Goal: Obtain resource: Download file/media

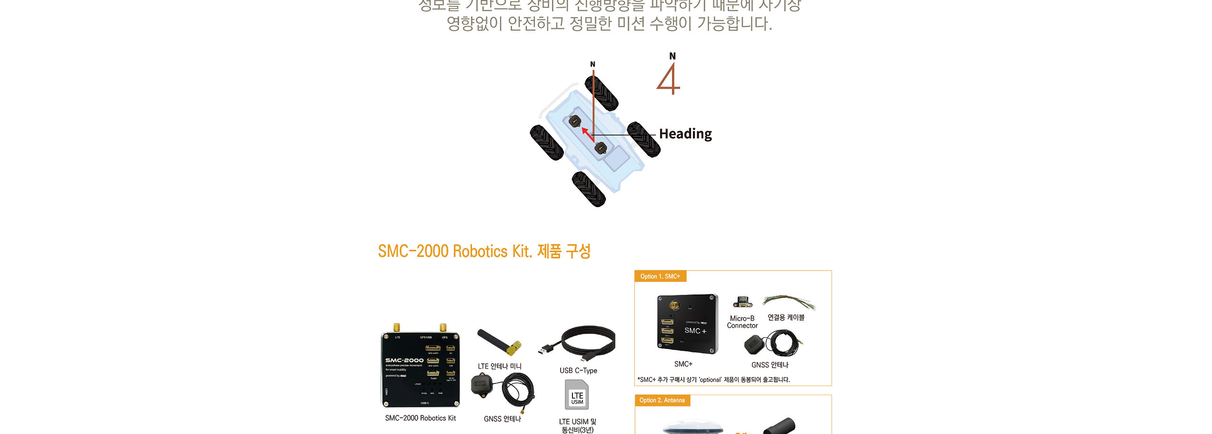
scroll to position [4573, 0]
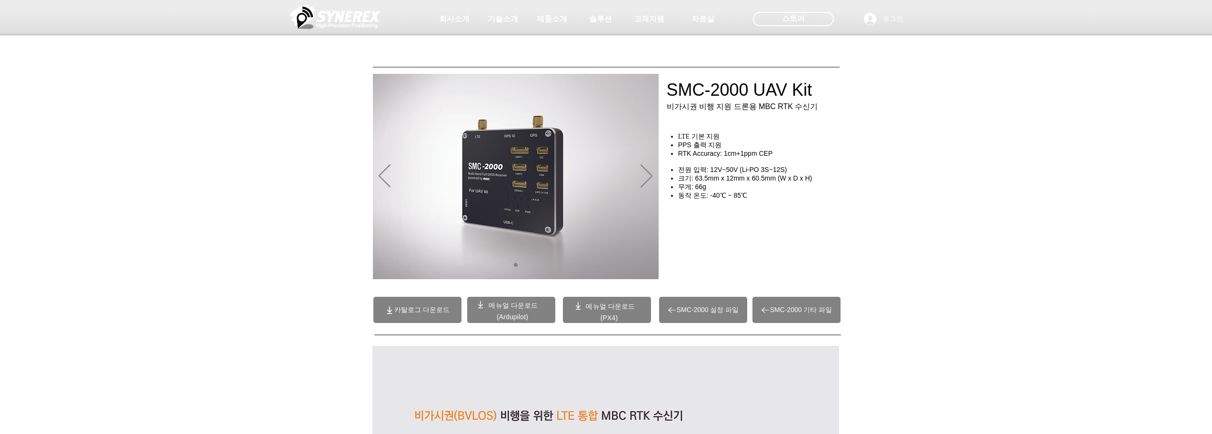
click at [438, 313] on span "카탈로그 다운로드" at bounding box center [421, 310] width 55 height 9
click at [521, 303] on span "메뉴얼 다운로드" at bounding box center [513, 306] width 49 height 8
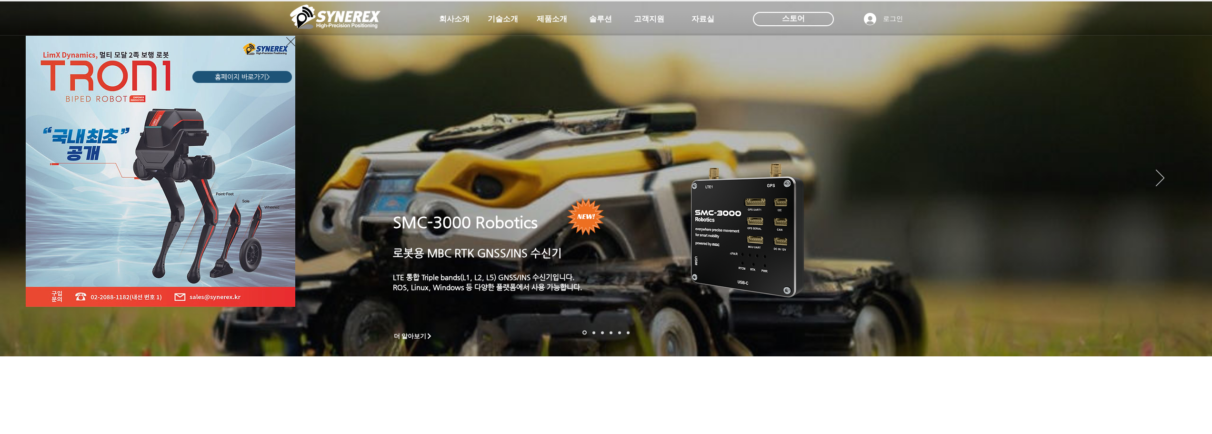
click at [290, 43] on icon "사이트로 돌아가기" at bounding box center [290, 42] width 9 height 12
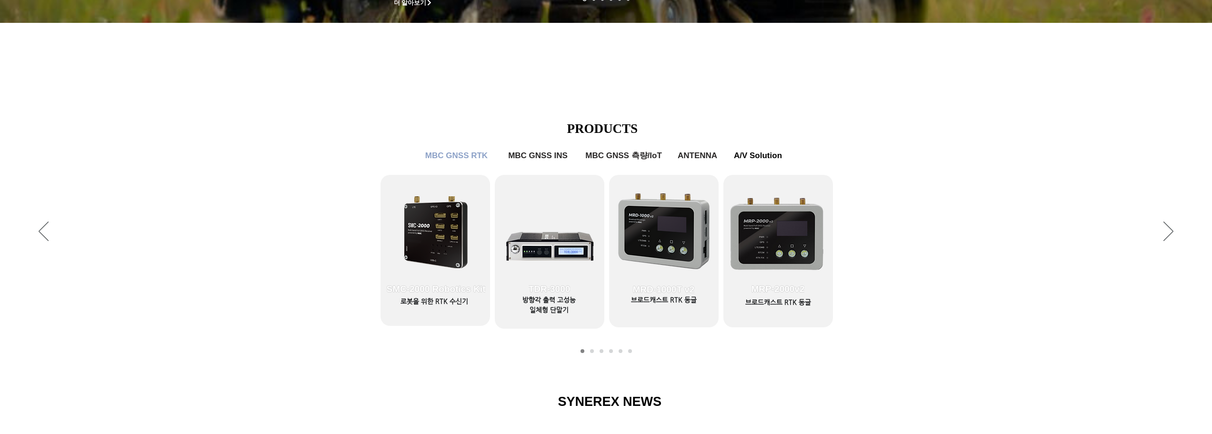
scroll to position [429, 0]
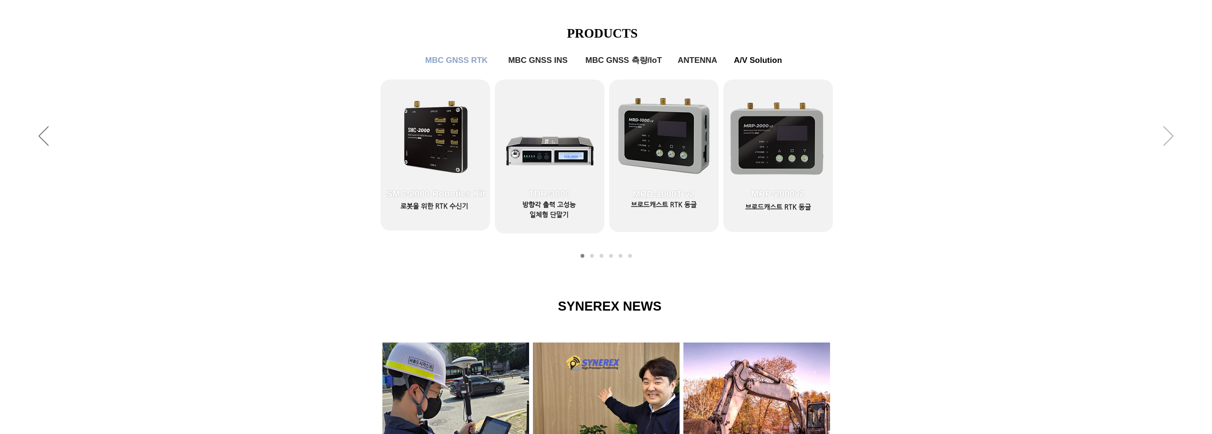
click at [1169, 136] on icon "다음" at bounding box center [1169, 136] width 10 height 20
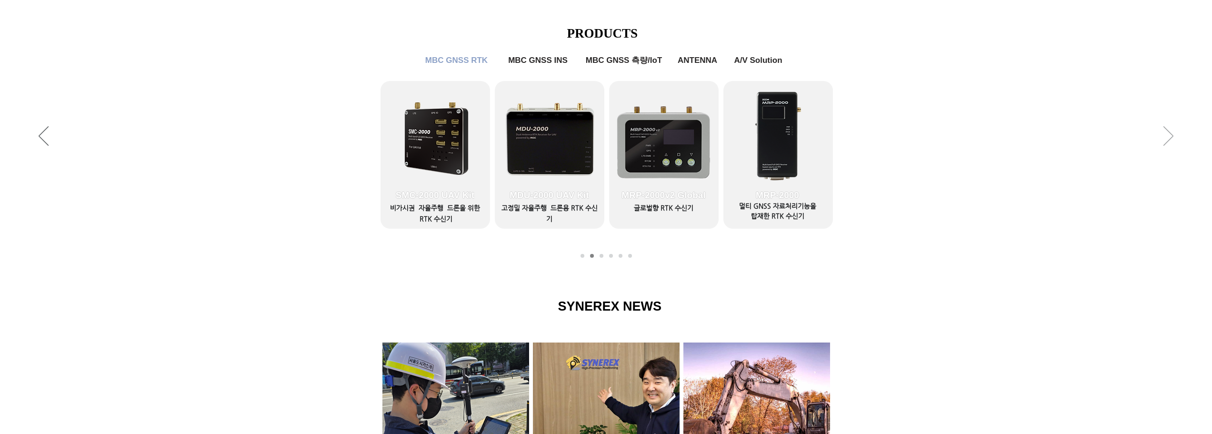
click at [1169, 136] on icon "다음" at bounding box center [1169, 136] width 10 height 20
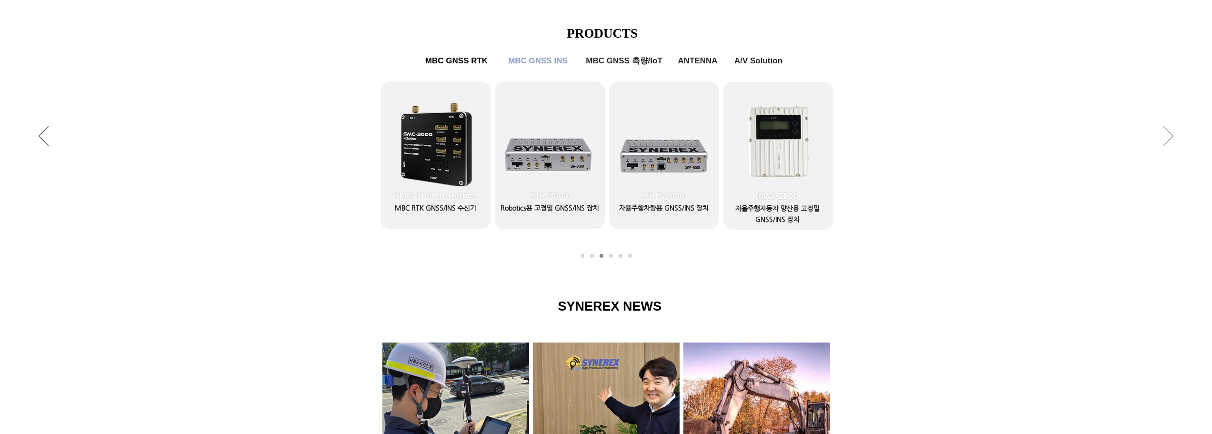
click at [1169, 136] on icon "다음" at bounding box center [1169, 136] width 10 height 20
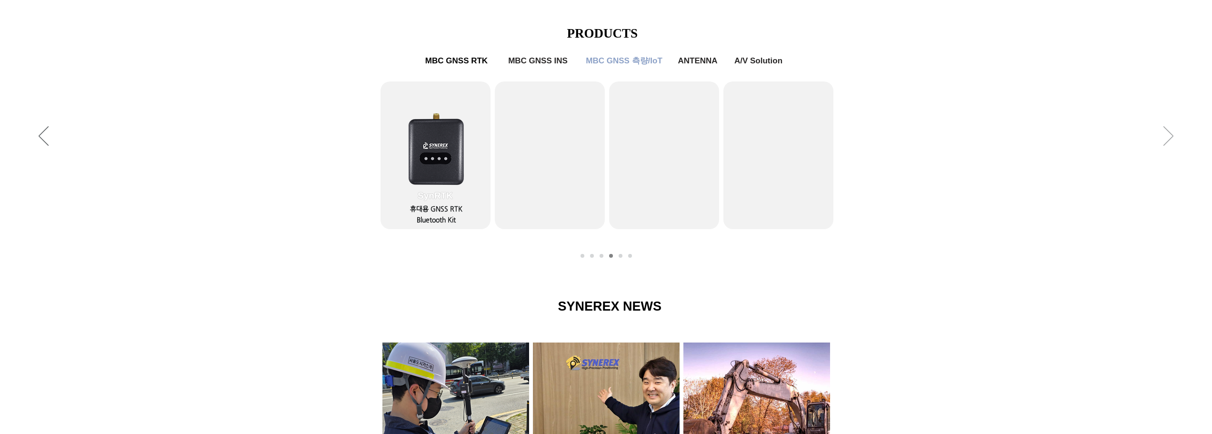
click at [1169, 136] on icon "다음" at bounding box center [1169, 136] width 10 height 20
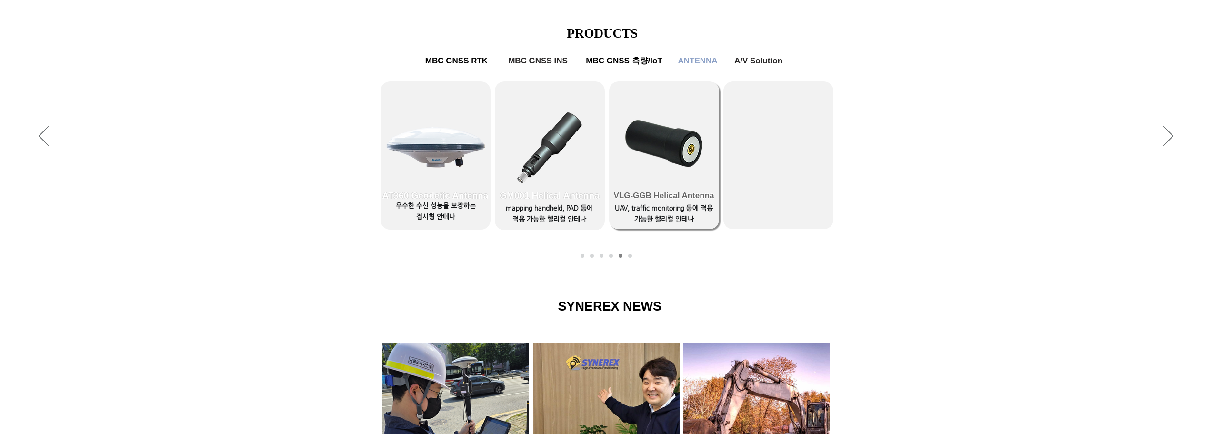
click at [684, 145] on link "VLG-GGB Helical Antenna" at bounding box center [664, 155] width 110 height 148
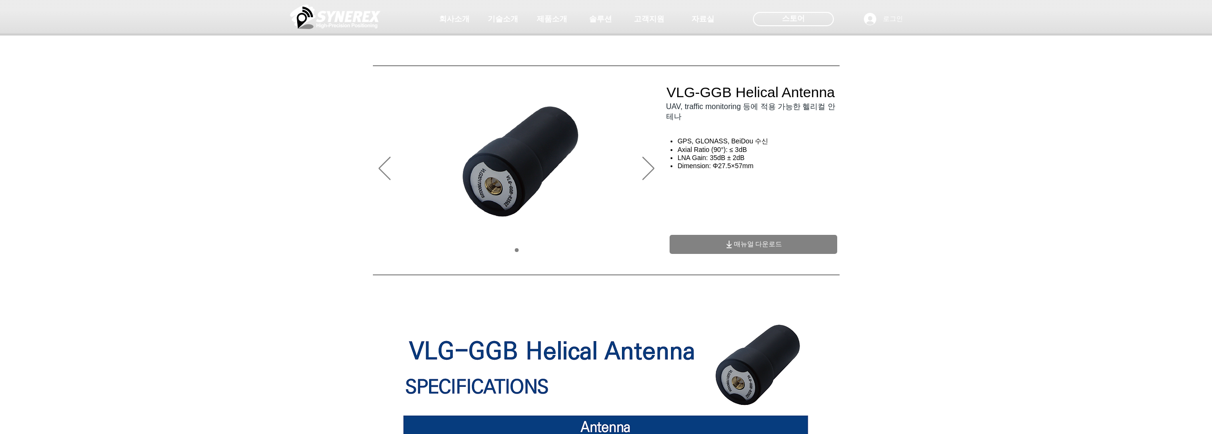
click at [772, 245] on span "매뉴얼 다운로드" at bounding box center [758, 244] width 49 height 9
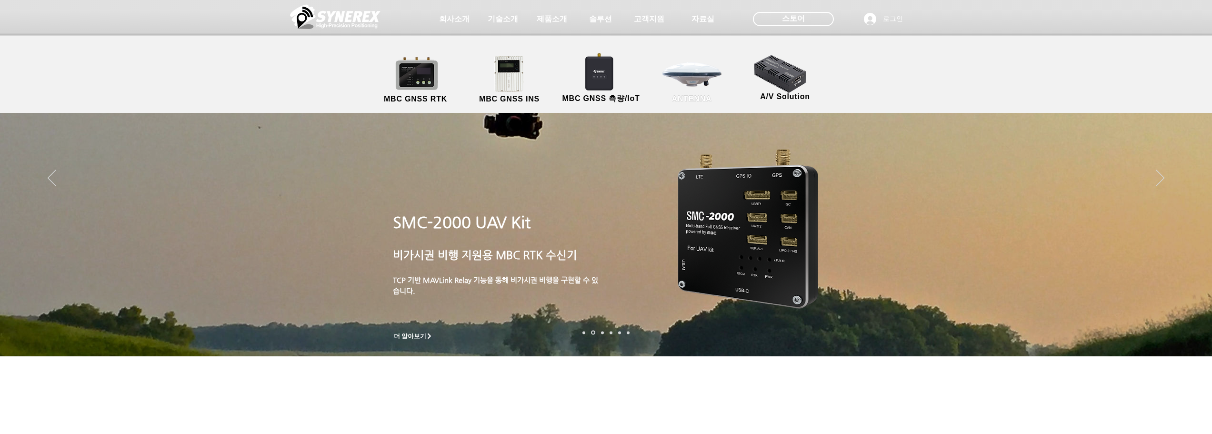
click at [691, 83] on link "ANTENNA" at bounding box center [692, 80] width 86 height 50
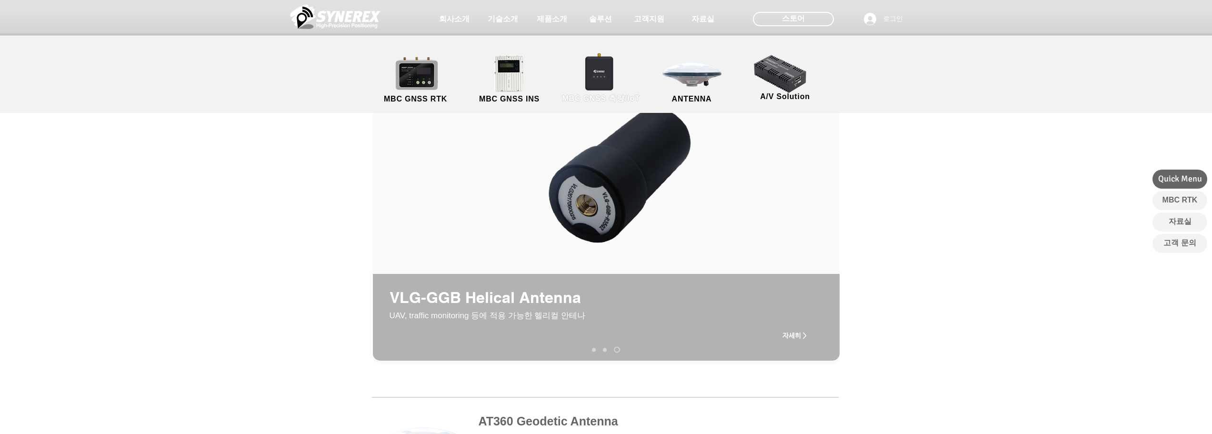
click at [603, 70] on link "MBC GNSS 측량/IoT" at bounding box center [601, 80] width 93 height 50
